Goal: Check status

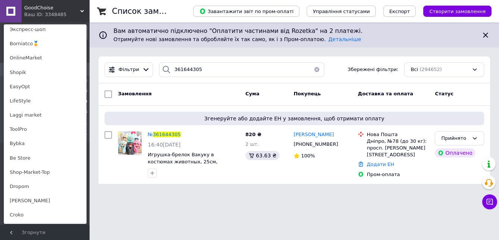
scroll to position [550, 0]
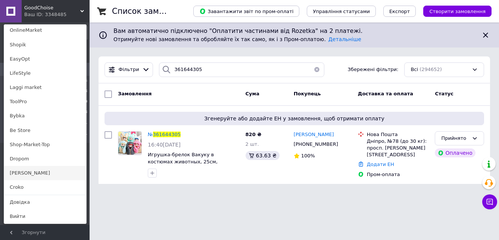
click at [43, 175] on link "[PERSON_NAME]" at bounding box center [45, 173] width 82 height 14
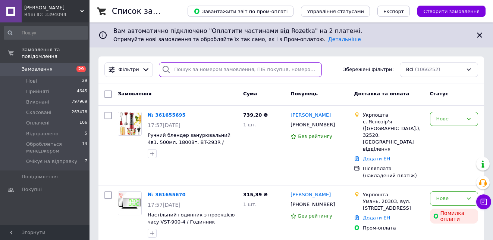
paste input "361234601"
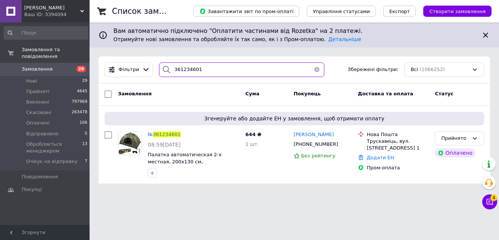
type input "361234601"
